Goal: Transaction & Acquisition: Purchase product/service

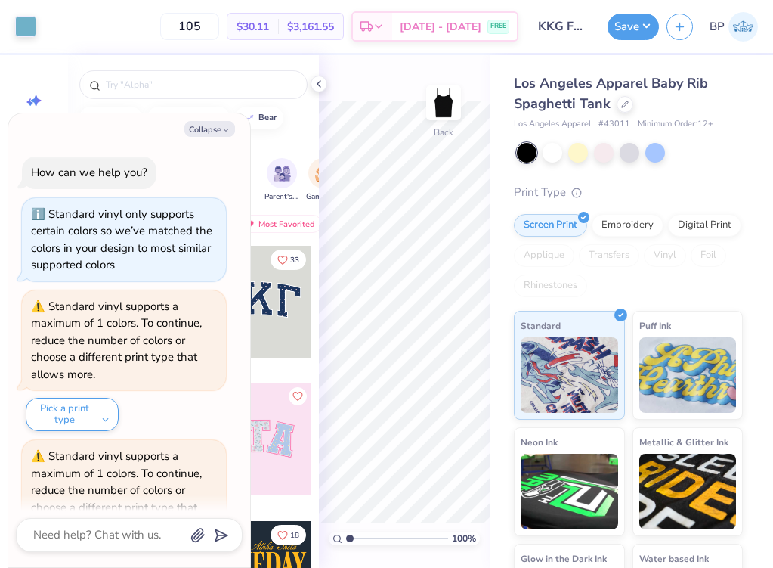
scroll to position [989, 0]
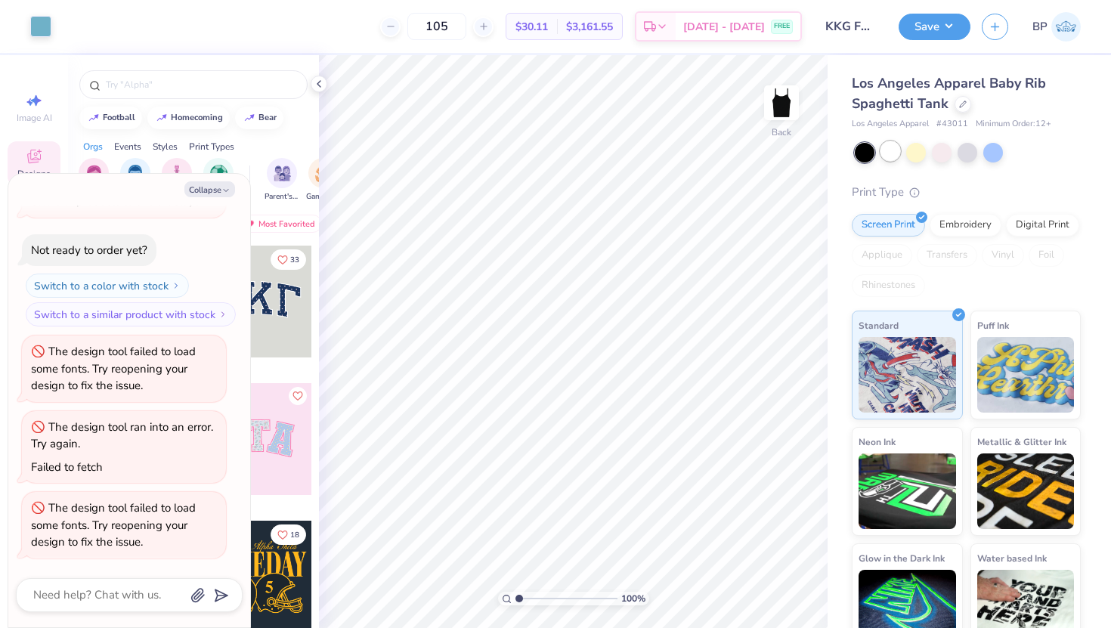
click at [772, 150] on div at bounding box center [890, 151] width 20 height 20
click at [772, 103] on icon at bounding box center [963, 103] width 8 height 8
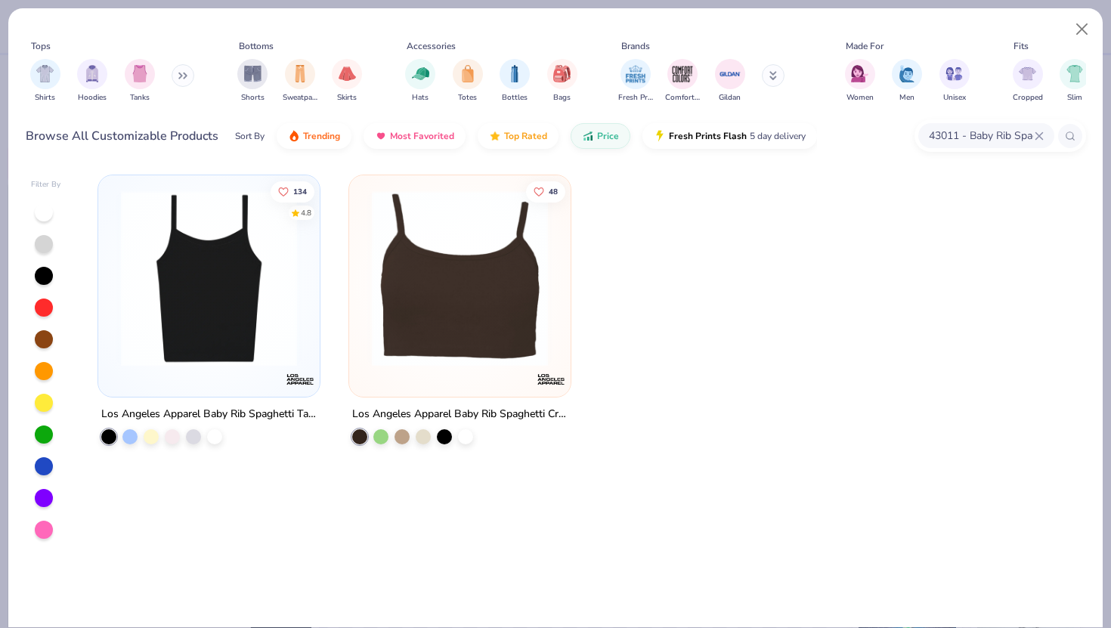
click at [45, 215] on div at bounding box center [44, 212] width 18 height 18
type textarea "x"
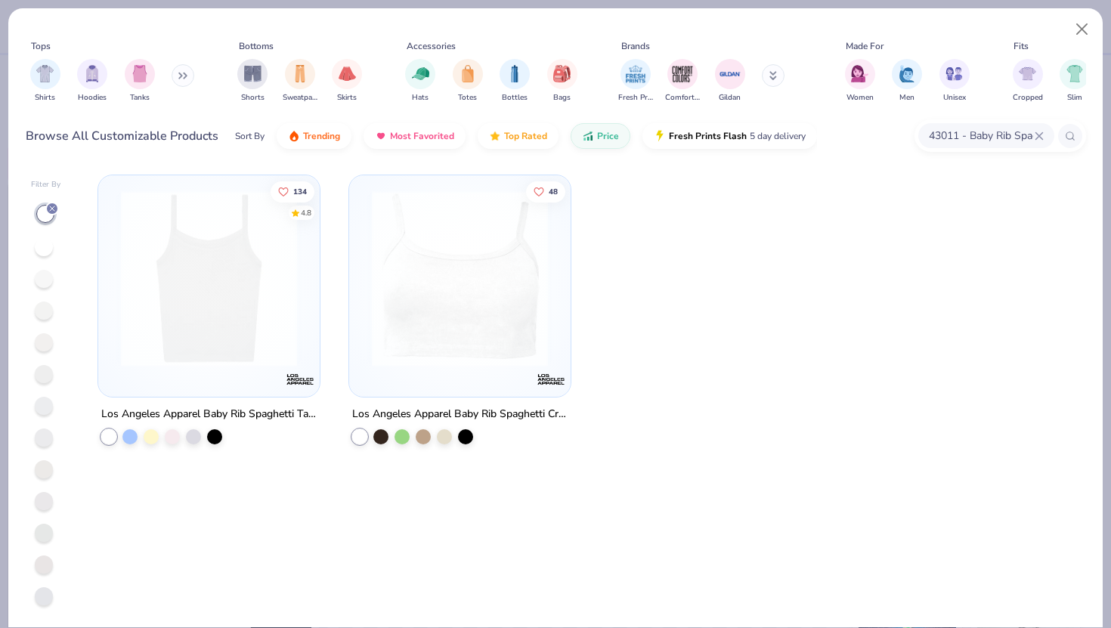
click at [772, 138] on icon at bounding box center [1039, 136] width 9 height 9
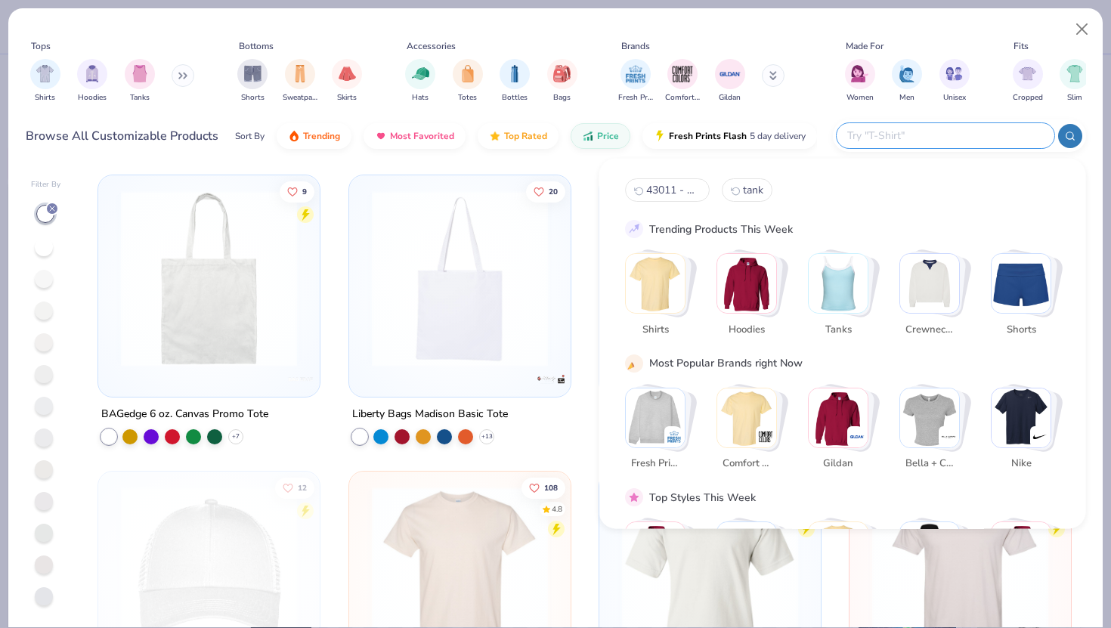
click at [121, 85] on div "Shirts Hoodies Tanks" at bounding box center [113, 81] width 174 height 56
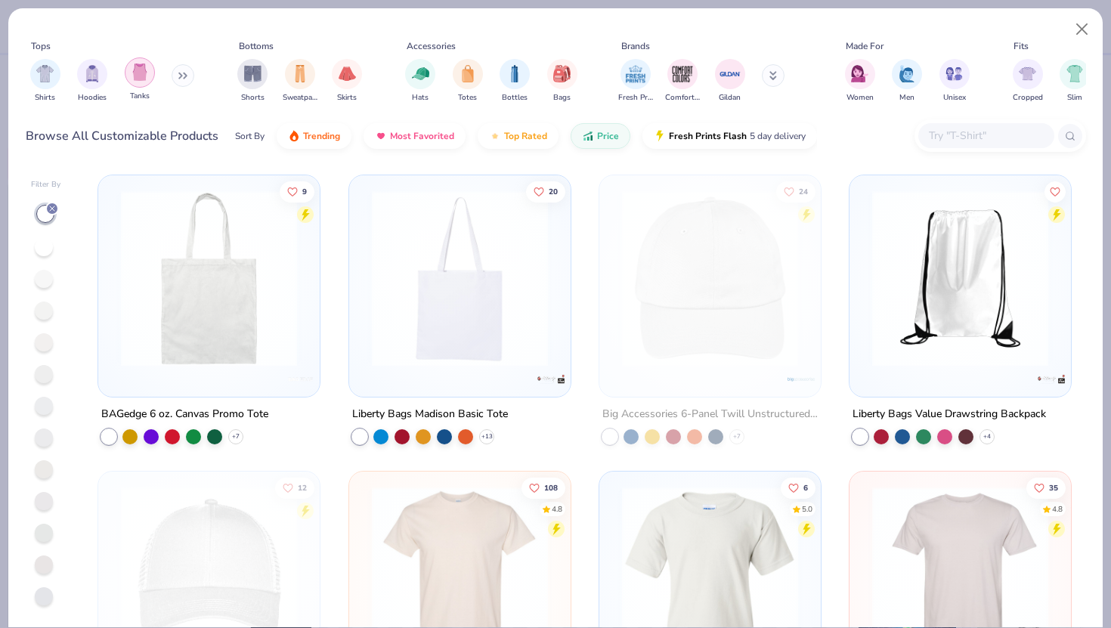
click at [135, 82] on div "filter for Tanks" at bounding box center [140, 72] width 30 height 30
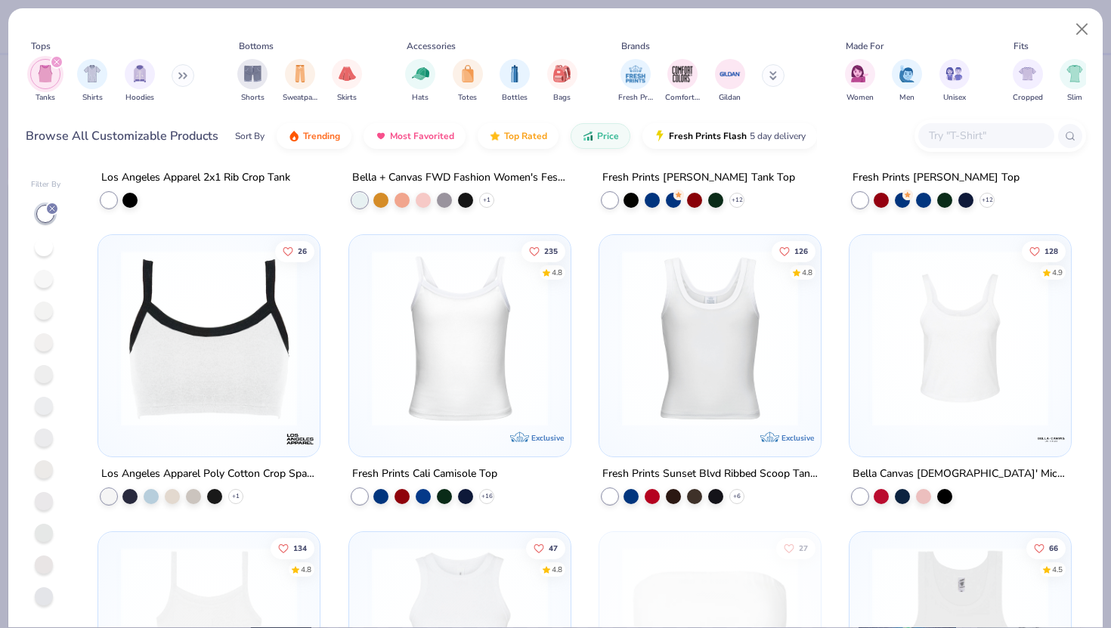
scroll to position [1423, 0]
click at [456, 416] on img at bounding box center [459, 337] width 191 height 176
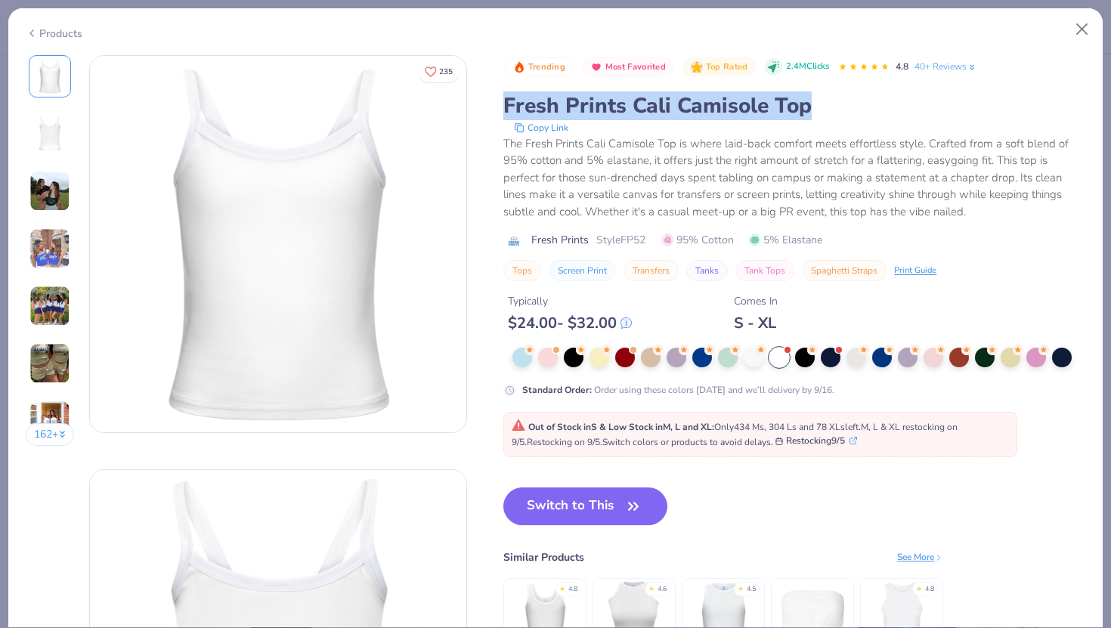
drag, startPoint x: 508, startPoint y: 110, endPoint x: 822, endPoint y: 106, distance: 313.7
click at [772, 106] on div "Fresh Prints Cali Camisole Top" at bounding box center [794, 105] width 582 height 29
copy div "Fresh Prints Cali Camisole Top"
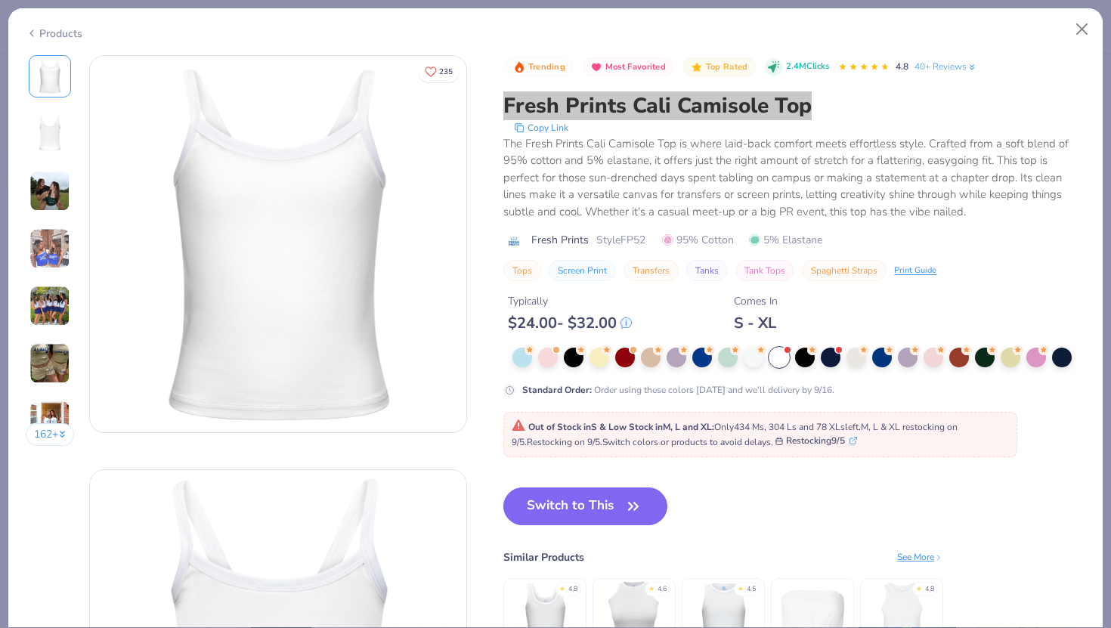
type textarea "x"
